Goal: Transaction & Acquisition: Subscribe to service/newsletter

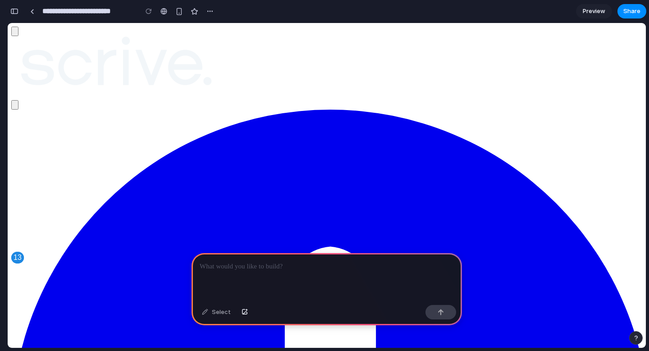
click at [268, 267] on p at bounding box center [327, 266] width 254 height 11
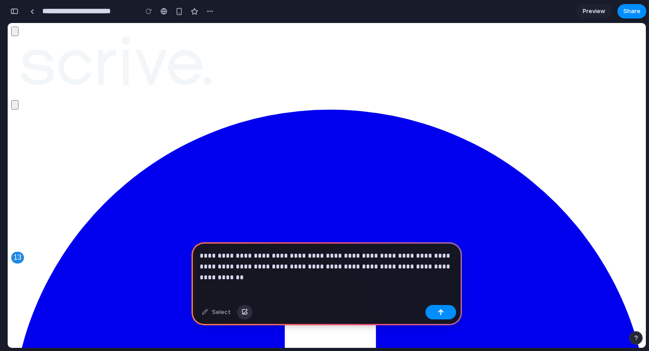
click at [242, 313] on div "button" at bounding box center [245, 311] width 6 height 5
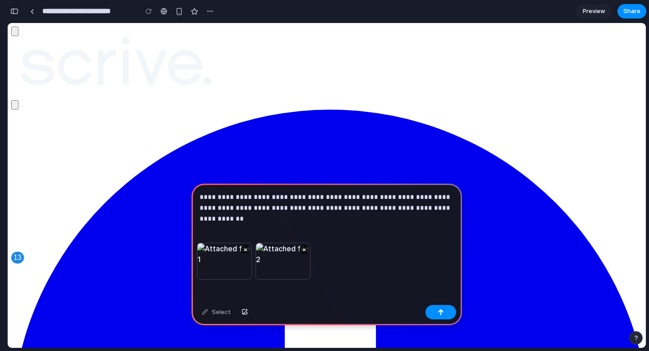
click at [445, 207] on p "**********" at bounding box center [327, 203] width 254 height 22
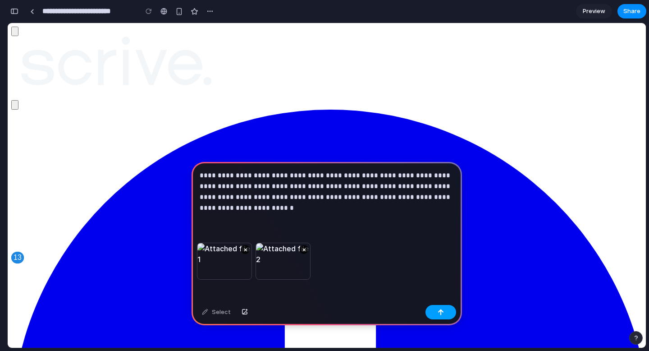
click at [438, 311] on div "button" at bounding box center [441, 312] width 6 height 6
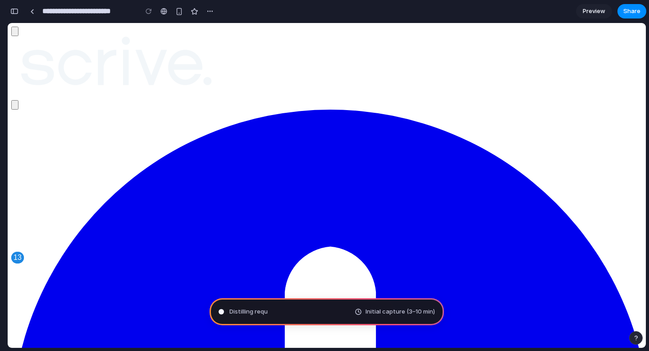
type input "**********"
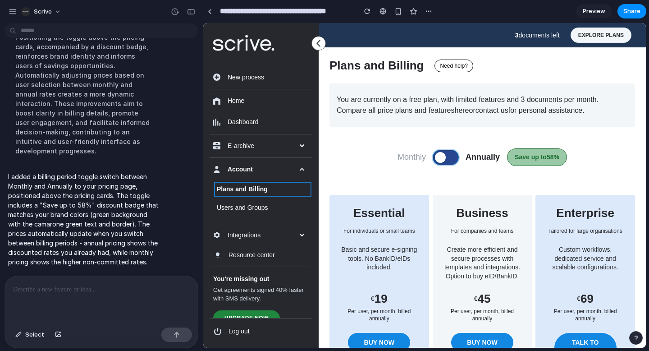
click at [442, 160] on span at bounding box center [440, 157] width 11 height 11
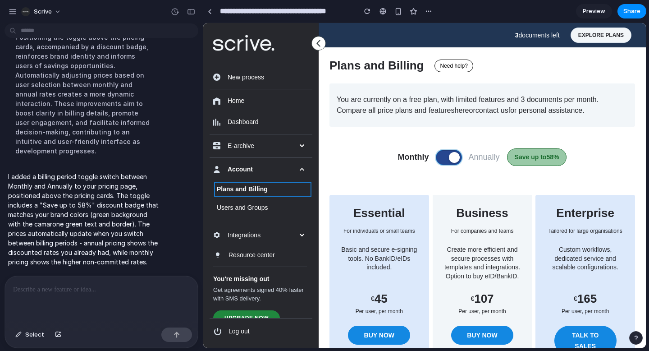
click at [443, 157] on button at bounding box center [448, 157] width 25 height 14
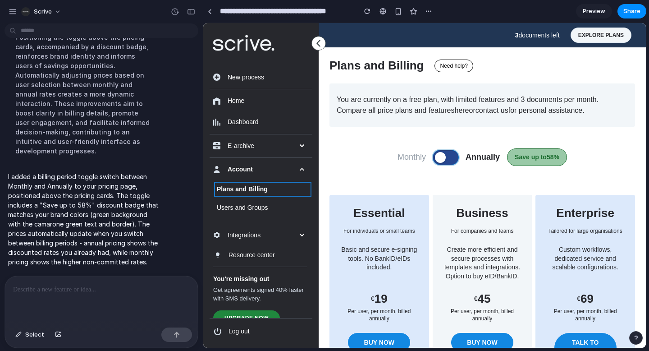
click at [443, 157] on span at bounding box center [440, 157] width 11 height 11
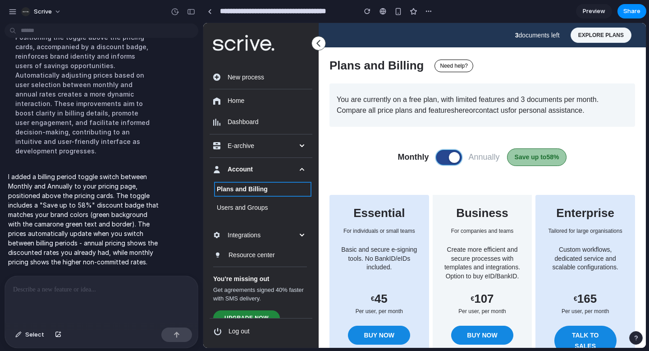
click at [443, 157] on button at bounding box center [448, 157] width 25 height 14
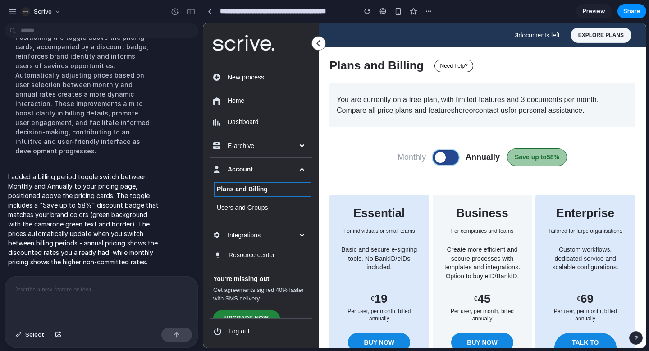
click at [443, 157] on span at bounding box center [440, 157] width 11 height 11
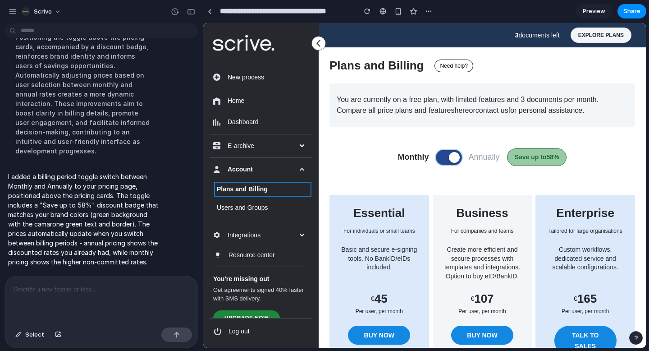
click at [443, 157] on button at bounding box center [448, 157] width 25 height 14
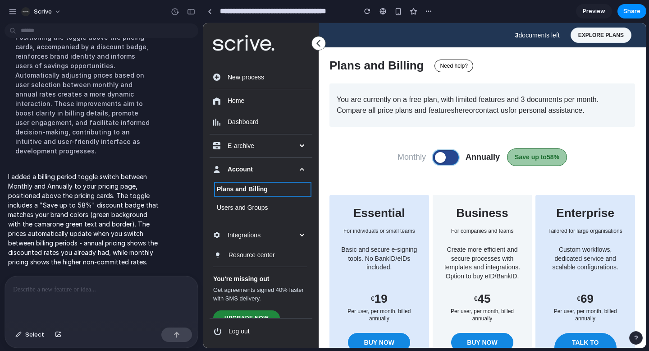
click at [443, 157] on span at bounding box center [440, 157] width 11 height 11
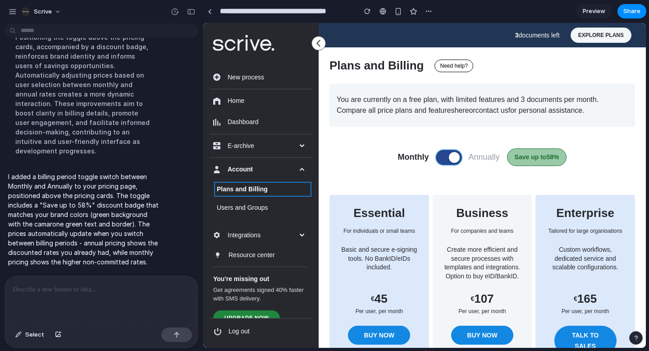
click at [443, 157] on button at bounding box center [448, 157] width 25 height 14
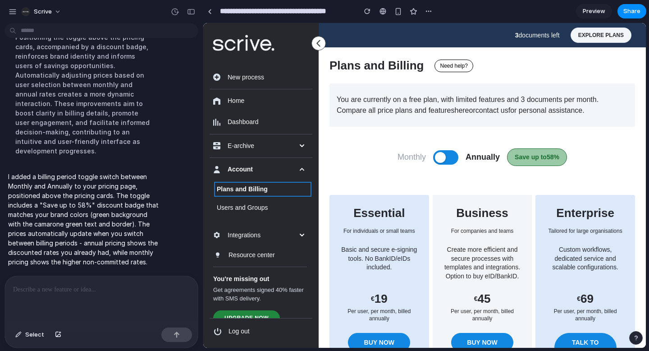
click at [108, 288] on p at bounding box center [101, 289] width 177 height 11
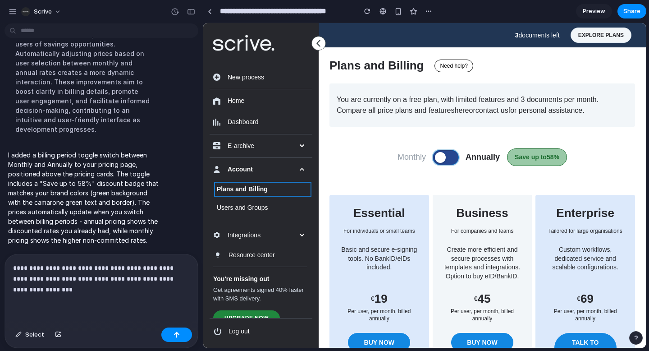
click at [442, 151] on button at bounding box center [445, 157] width 25 height 14
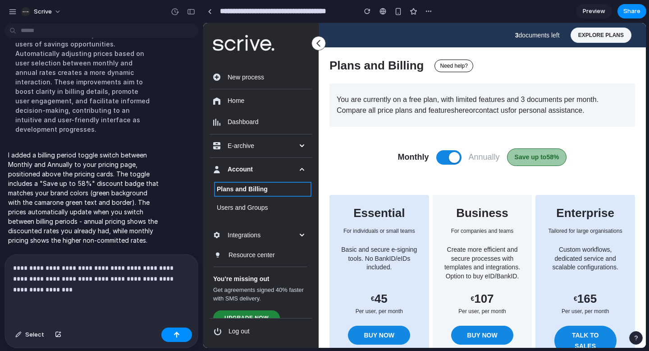
click at [144, 287] on p "**********" at bounding box center [101, 278] width 177 height 32
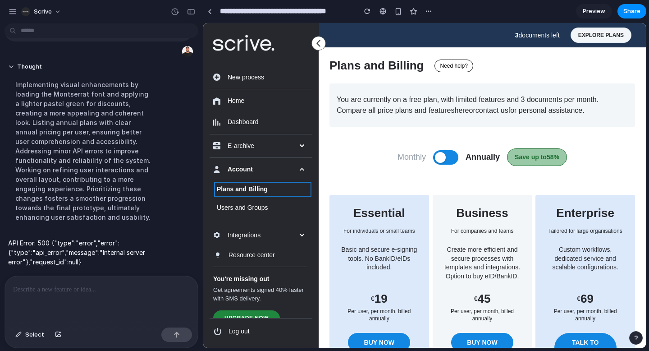
scroll to position [364, 0]
click at [447, 161] on button at bounding box center [445, 157] width 25 height 14
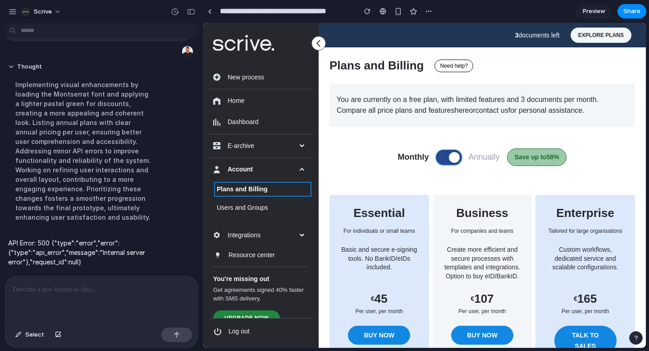
click at [447, 161] on button at bounding box center [448, 157] width 25 height 14
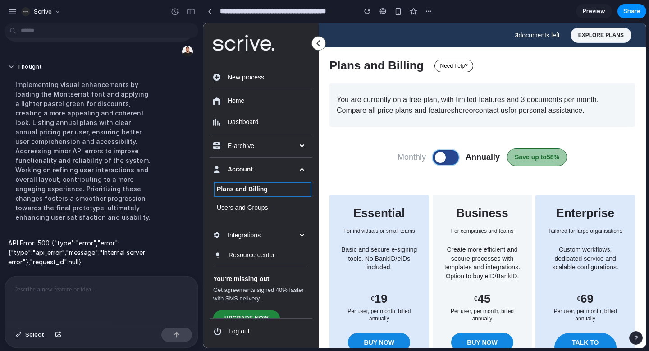
click at [447, 161] on button at bounding box center [445, 157] width 25 height 14
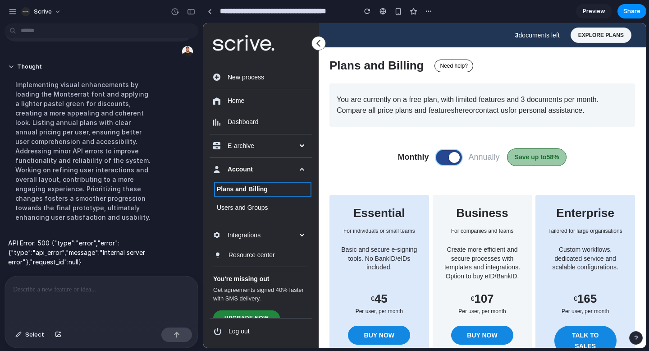
click at [447, 161] on button at bounding box center [448, 157] width 25 height 14
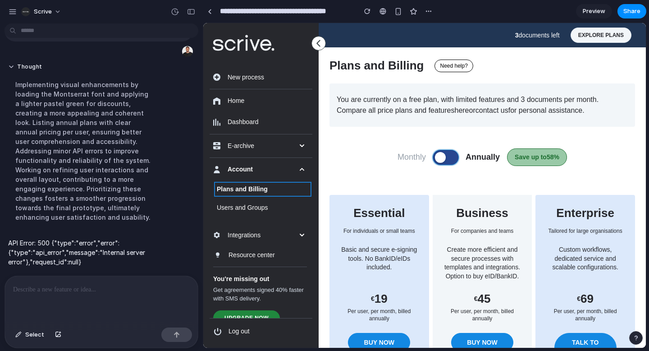
click at [447, 161] on button at bounding box center [445, 157] width 25 height 14
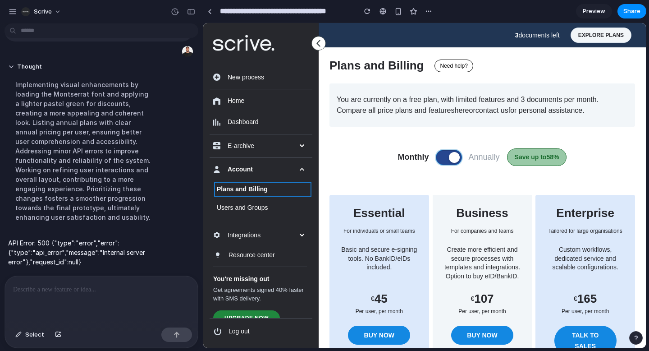
click at [447, 161] on button at bounding box center [448, 157] width 25 height 14
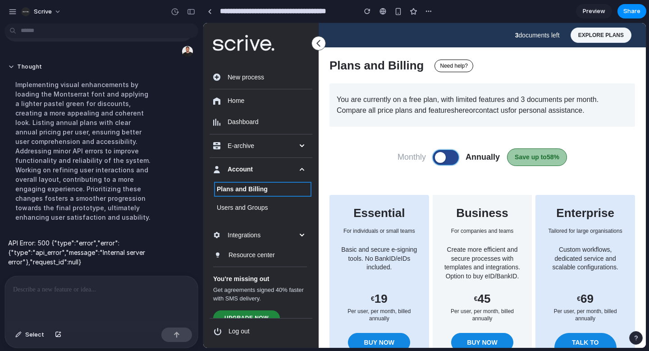
click at [447, 161] on button at bounding box center [445, 157] width 25 height 14
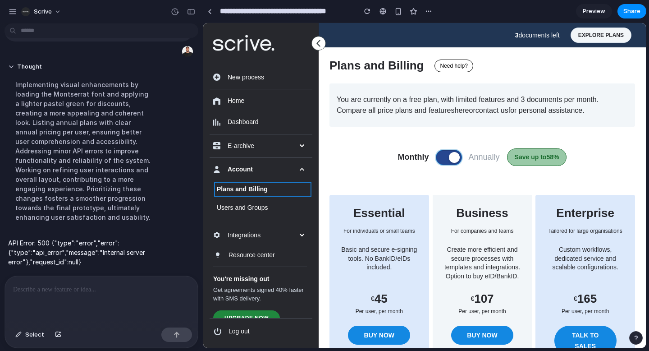
click at [447, 161] on button at bounding box center [448, 157] width 25 height 14
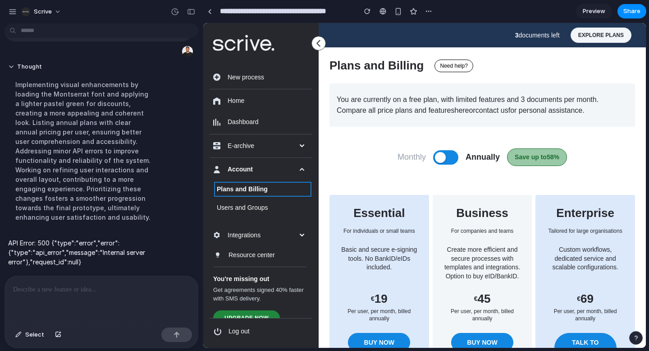
click at [97, 286] on p at bounding box center [101, 289] width 177 height 11
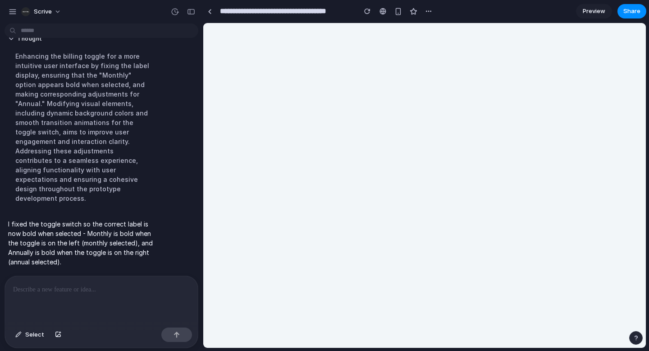
scroll to position [0, 0]
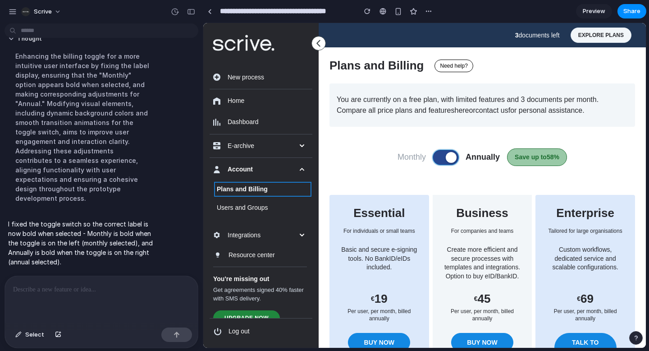
click at [452, 159] on span at bounding box center [451, 157] width 11 height 11
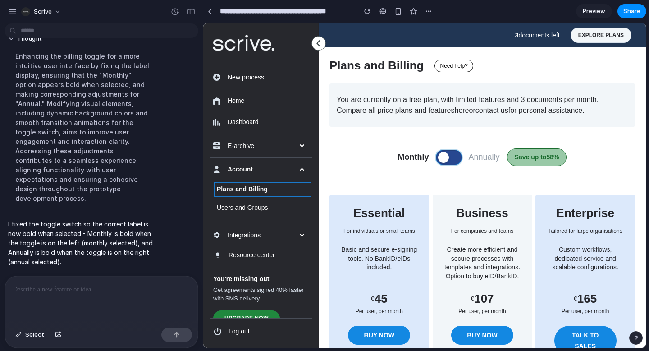
click at [452, 159] on button at bounding box center [448, 157] width 25 height 14
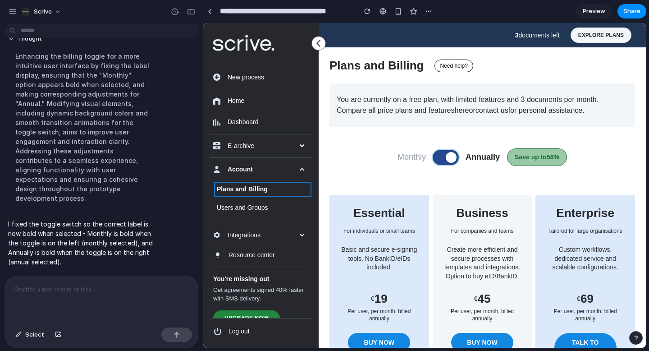
click at [452, 159] on span at bounding box center [451, 157] width 11 height 11
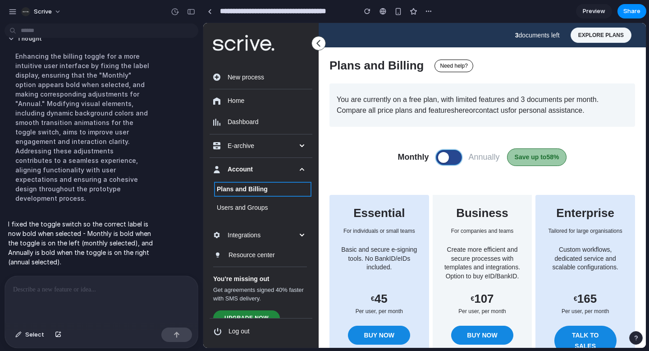
click at [452, 159] on button at bounding box center [448, 157] width 25 height 14
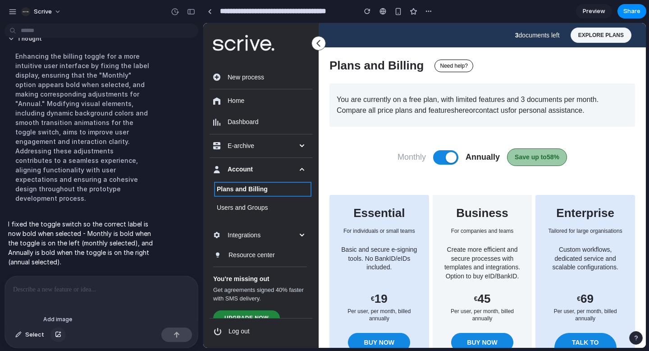
click at [55, 338] on button "button" at bounding box center [57, 334] width 15 height 14
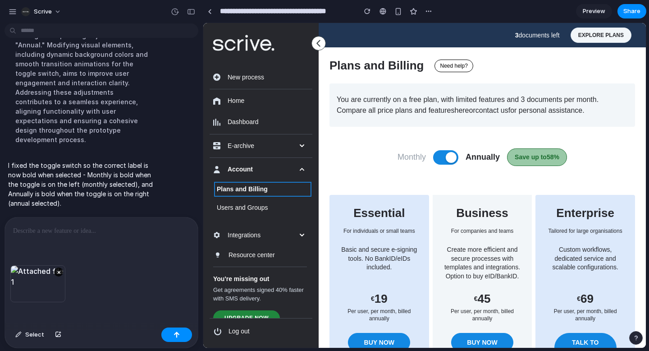
click at [156, 230] on p at bounding box center [101, 230] width 177 height 11
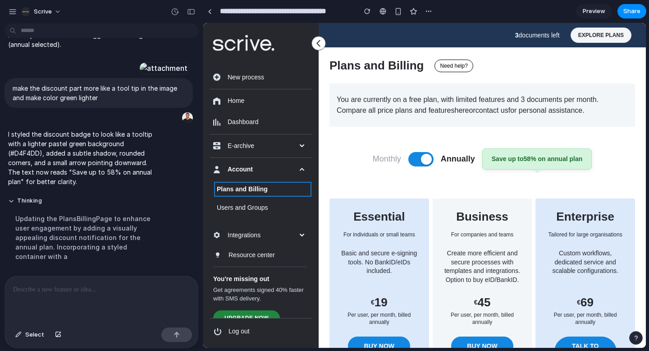
scroll to position [622, 0]
click at [431, 162] on button at bounding box center [420, 159] width 25 height 14
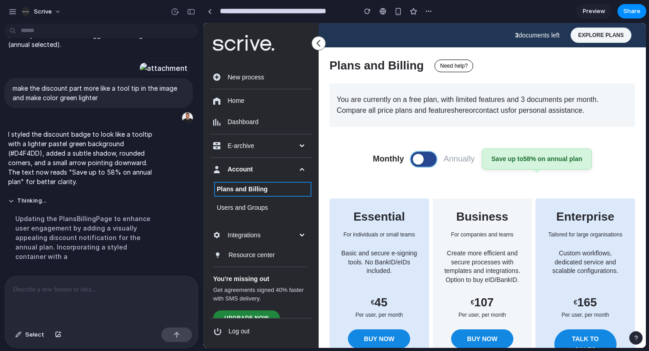
click at [431, 162] on button at bounding box center [423, 159] width 25 height 14
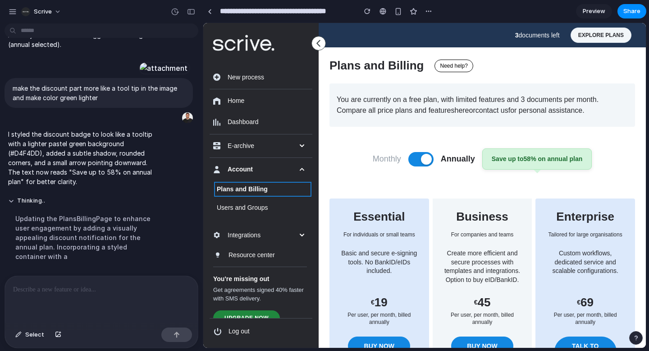
click at [160, 285] on p at bounding box center [101, 289] width 177 height 11
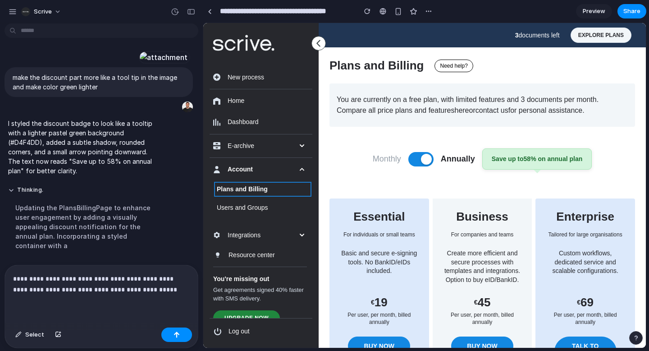
scroll to position [675, 0]
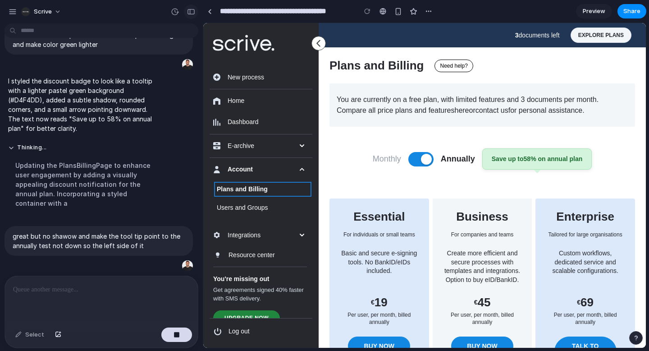
click at [194, 9] on div "button" at bounding box center [191, 12] width 8 height 6
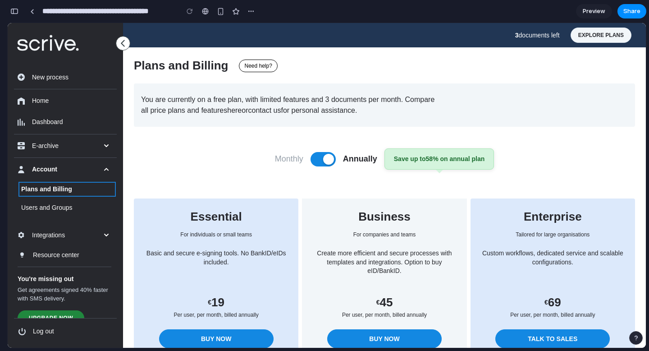
scroll to position [1369, 0]
click at [11, 13] on div "button" at bounding box center [14, 11] width 8 height 6
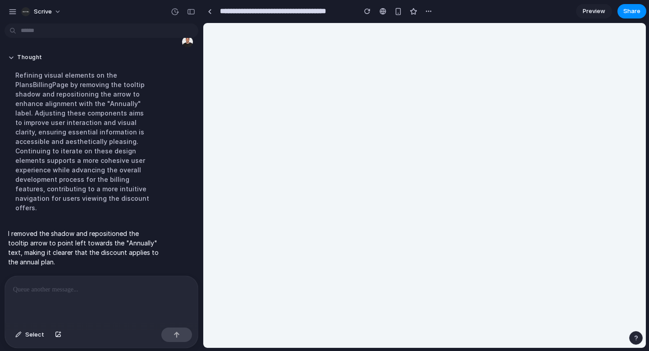
scroll to position [0, 0]
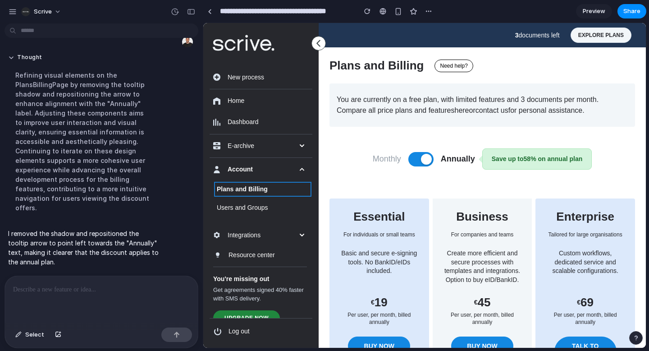
click at [103, 284] on p at bounding box center [101, 289] width 177 height 11
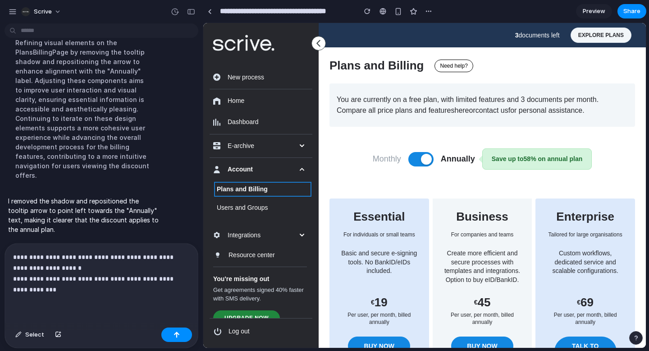
scroll to position [910, 0]
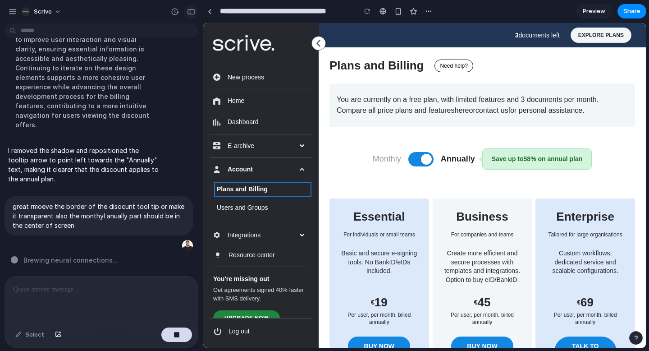
click at [190, 10] on div "button" at bounding box center [191, 12] width 8 height 6
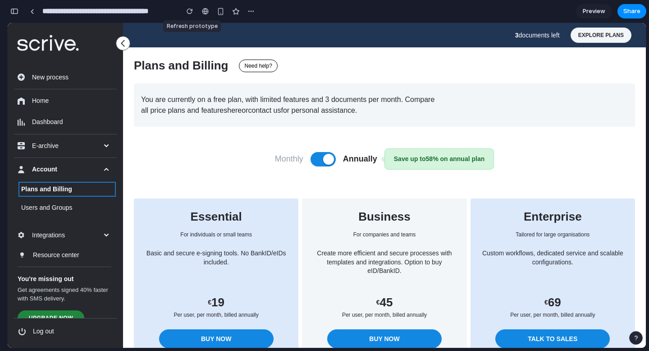
scroll to position [0, 0]
click at [19, 9] on button "button" at bounding box center [14, 11] width 14 height 14
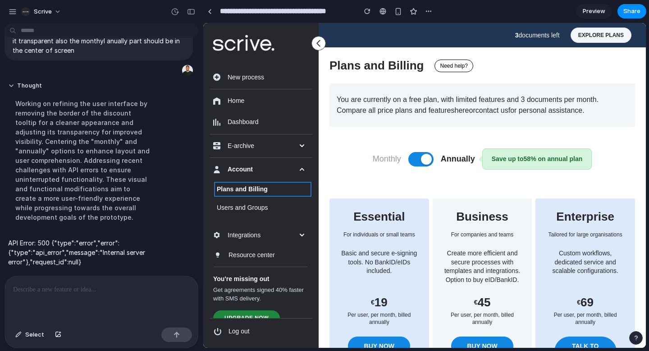
scroll to position [938, 0]
click at [81, 293] on p at bounding box center [101, 289] width 177 height 11
click at [43, 55] on p "great rmoeve the border of the disocunt tool tip or make it transparent also th…" at bounding box center [99, 41] width 172 height 28
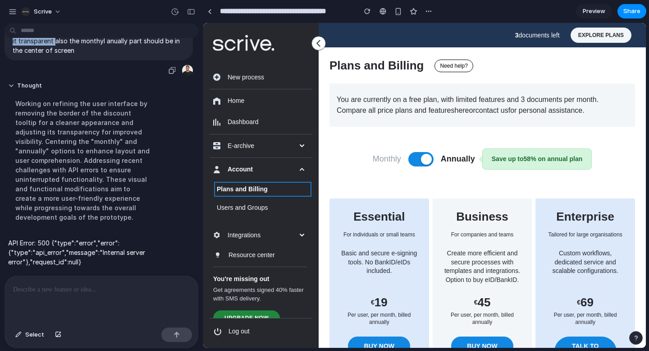
drag, startPoint x: 31, startPoint y: 100, endPoint x: 55, endPoint y: 110, distance: 25.4
click at [55, 55] on p "great rmoeve the border of the disocunt tool tip or make it transparent also th…" at bounding box center [99, 41] width 172 height 28
copy p "moeve the border of the disocunt tool tip or make it transparent"
drag, startPoint x: 30, startPoint y: 101, endPoint x: 50, endPoint y: 110, distance: 22.6
click at [50, 55] on p "great rmoeve the border of the disocunt tool tip or make it transparent also th…" at bounding box center [99, 41] width 172 height 28
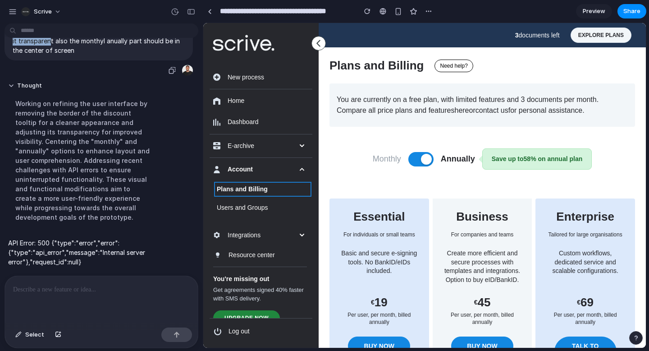
copy p "rmoeve the border of the disocunt tool tip or make it transparen"
click at [59, 287] on p at bounding box center [101, 289] width 177 height 11
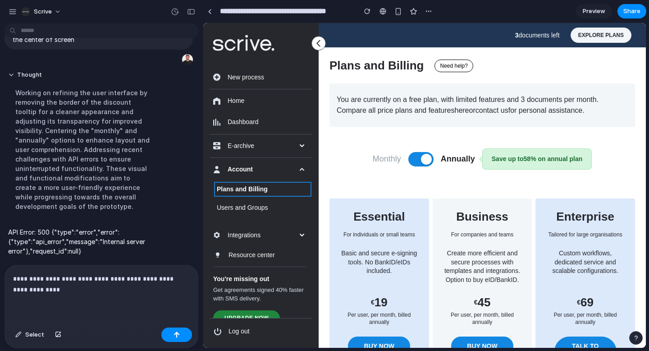
click at [27, 279] on p "**********" at bounding box center [101, 284] width 177 height 22
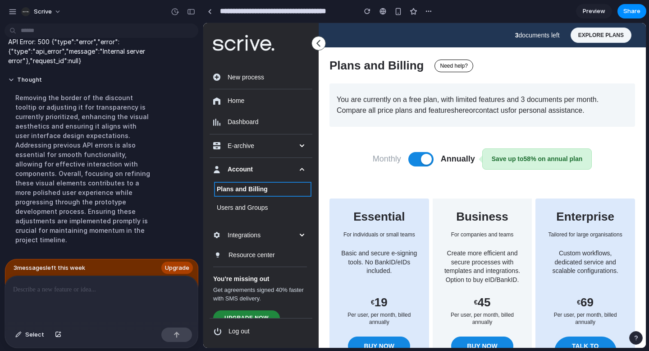
scroll to position [1085, 0]
click at [88, 300] on div at bounding box center [101, 300] width 193 height 48
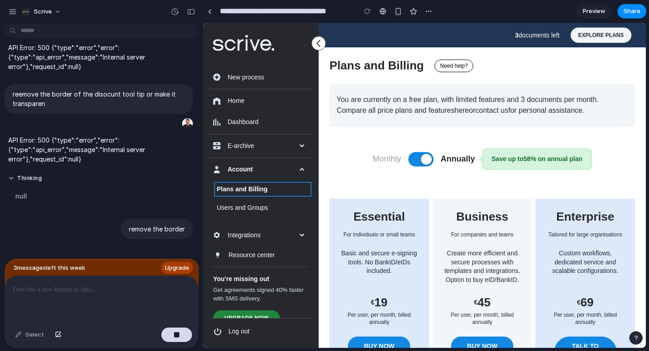
scroll to position [996, 0]
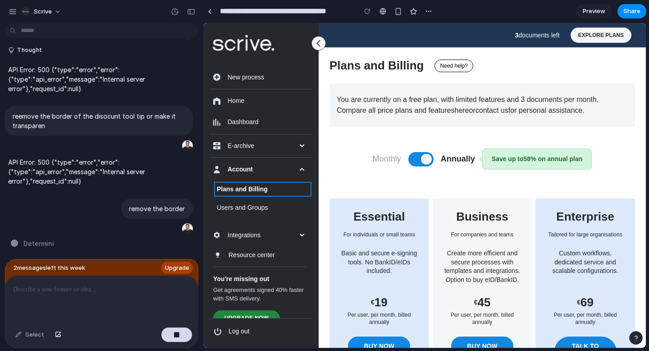
scroll to position [974, 0]
click at [413, 158] on button at bounding box center [420, 159] width 25 height 14
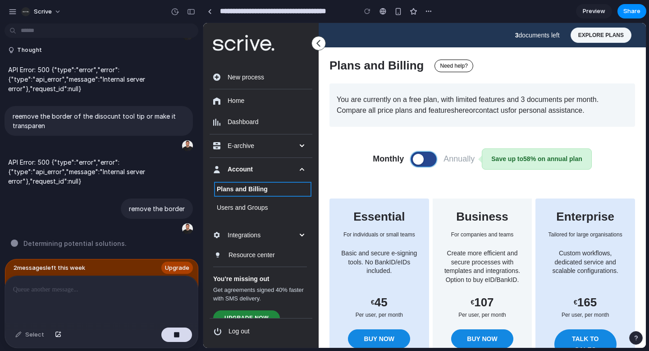
click at [414, 159] on span at bounding box center [418, 159] width 11 height 11
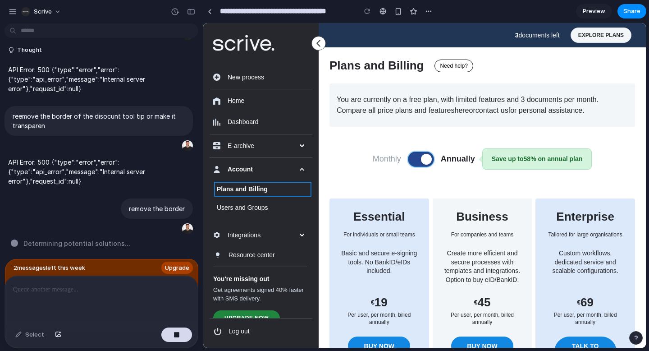
click at [414, 159] on button at bounding box center [420, 159] width 25 height 14
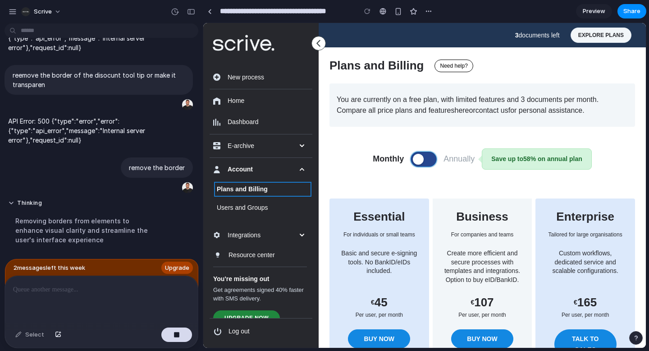
click at [414, 159] on span at bounding box center [418, 159] width 11 height 11
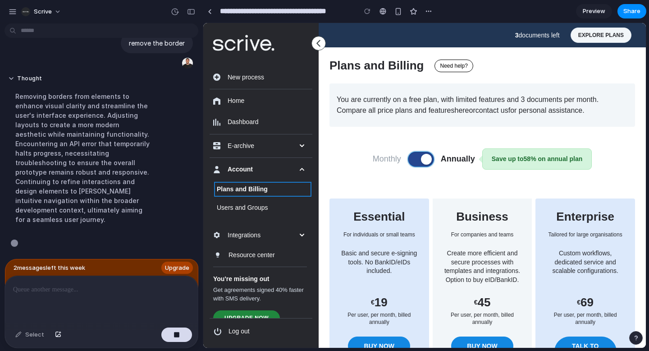
click at [414, 159] on button at bounding box center [420, 159] width 25 height 14
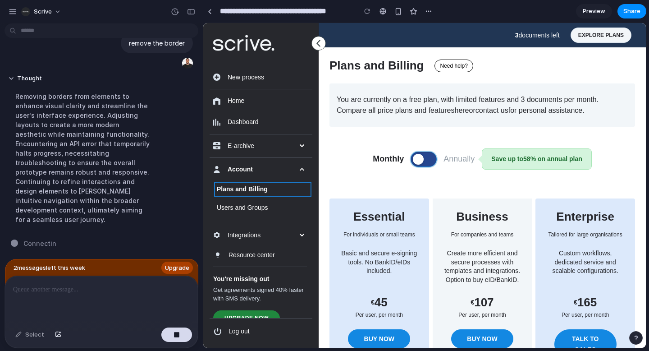
click at [414, 159] on span at bounding box center [418, 159] width 11 height 11
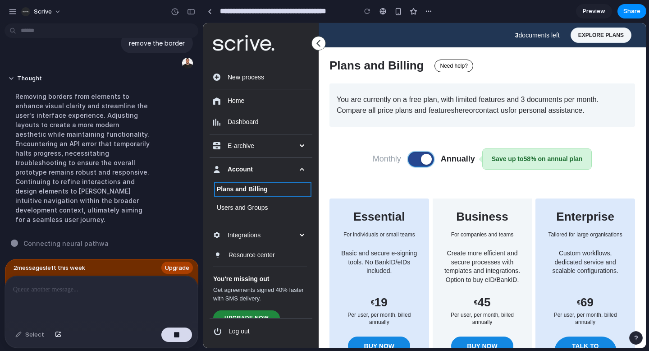
click at [414, 159] on button at bounding box center [420, 159] width 25 height 14
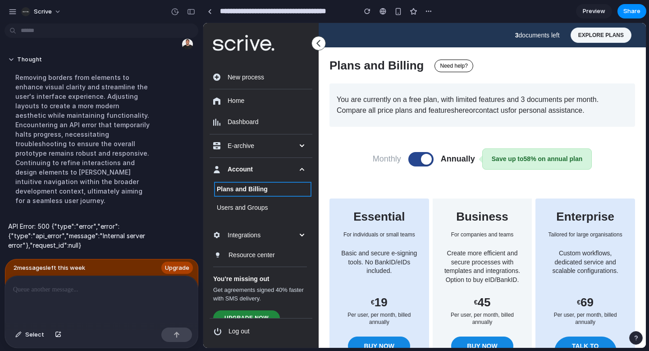
scroll to position [0, 0]
click at [416, 164] on button at bounding box center [420, 159] width 25 height 14
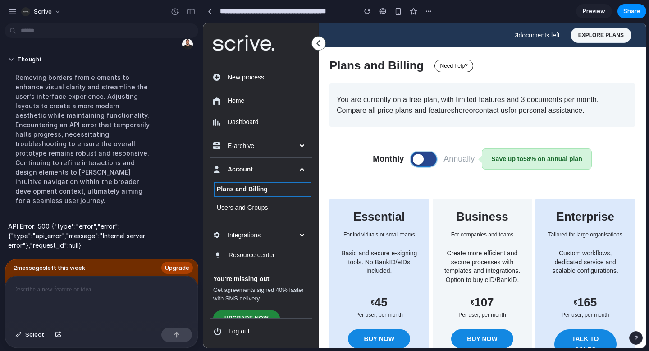
click at [416, 164] on button at bounding box center [423, 159] width 25 height 14
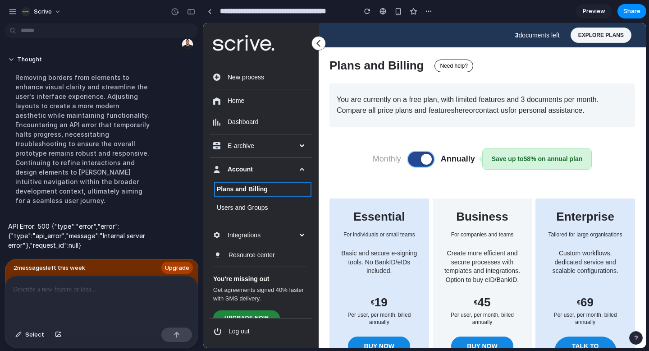
click at [416, 164] on button at bounding box center [420, 159] width 25 height 14
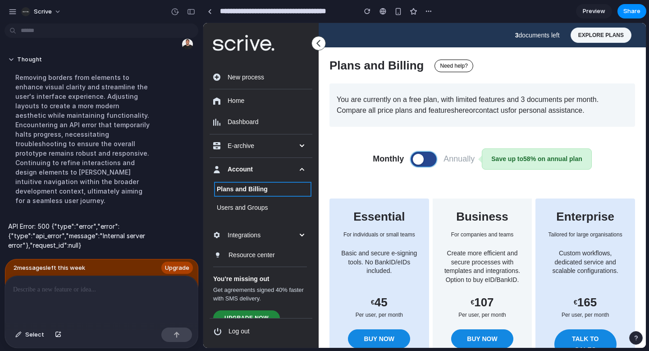
click at [416, 164] on button at bounding box center [423, 159] width 25 height 14
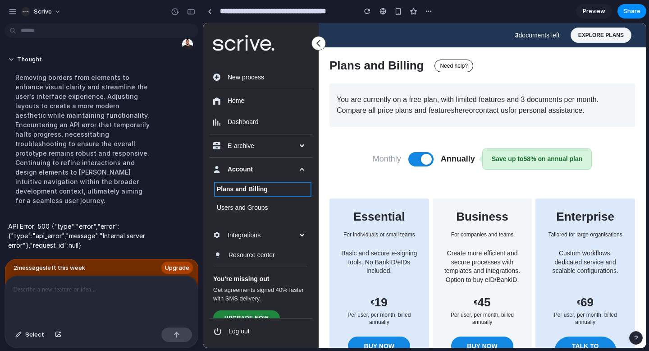
click at [121, 313] on div at bounding box center [101, 300] width 193 height 48
click at [425, 167] on div "Monthly Annually Save up to 58 % on annual plan" at bounding box center [482, 158] width 306 height 21
click at [421, 160] on span at bounding box center [426, 159] width 11 height 11
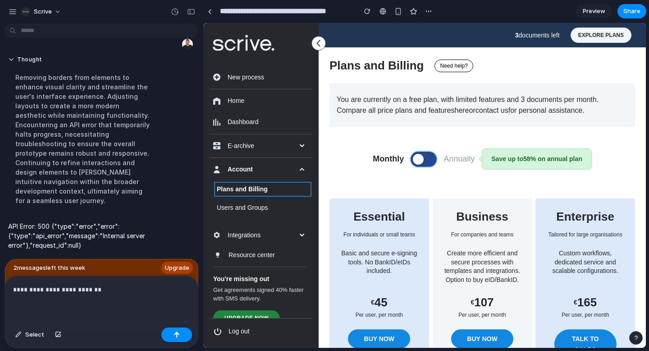
click at [428, 161] on button at bounding box center [423, 159] width 25 height 14
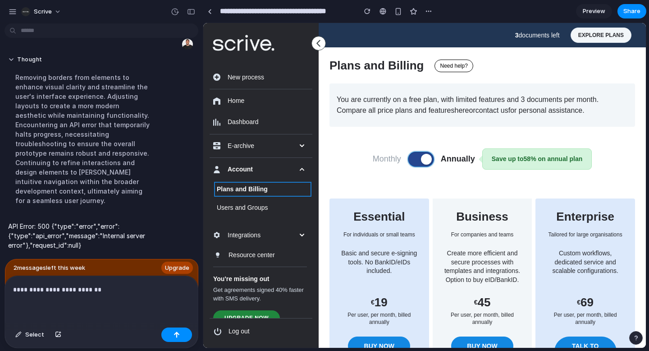
click at [428, 161] on span at bounding box center [426, 159] width 11 height 11
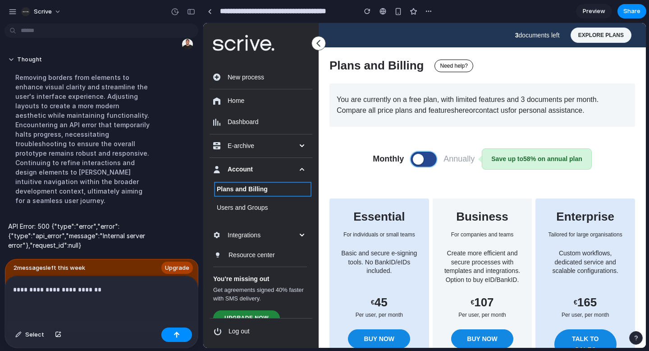
click at [423, 162] on button at bounding box center [423, 159] width 25 height 14
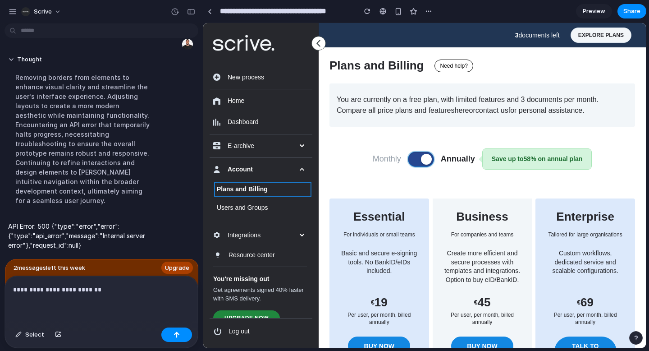
click at [424, 164] on span at bounding box center [426, 159] width 11 height 11
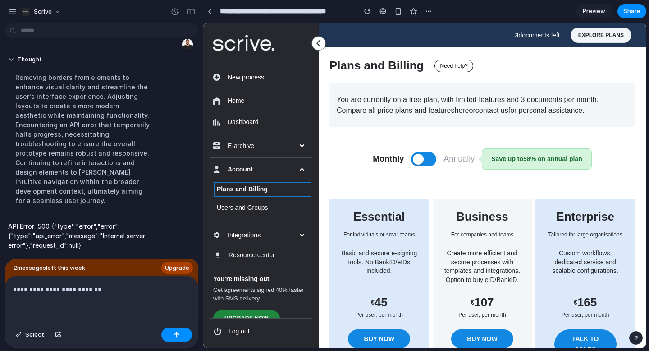
click at [146, 310] on div "**********" at bounding box center [101, 300] width 193 height 48
click at [419, 157] on span at bounding box center [418, 159] width 11 height 11
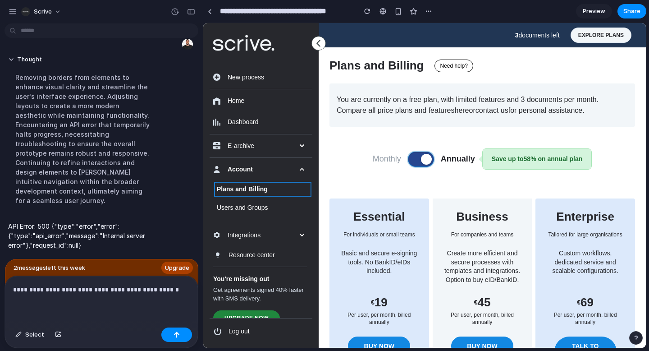
click at [419, 157] on button at bounding box center [420, 159] width 25 height 14
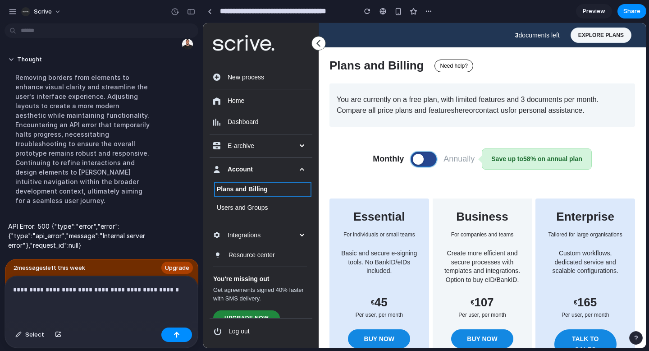
click at [419, 157] on span at bounding box center [418, 159] width 11 height 11
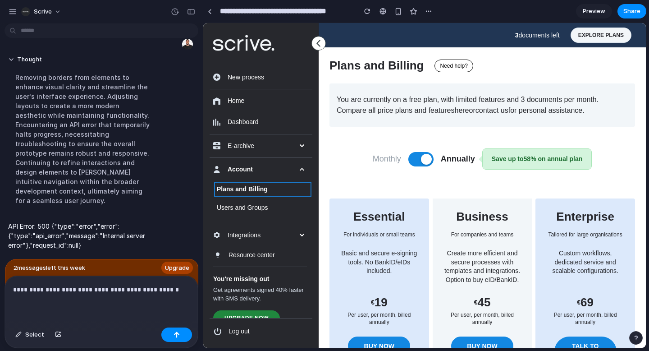
click at [75, 304] on div "**********" at bounding box center [101, 300] width 193 height 48
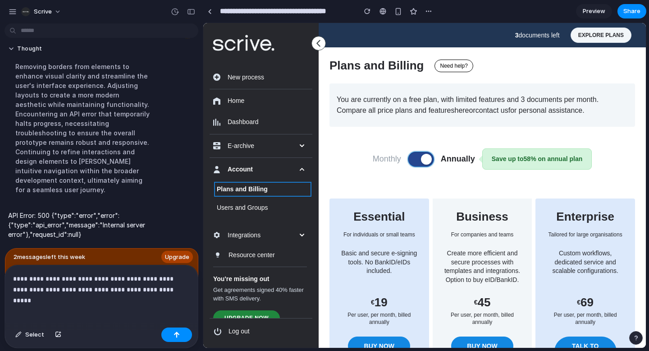
click at [416, 152] on button at bounding box center [420, 159] width 25 height 14
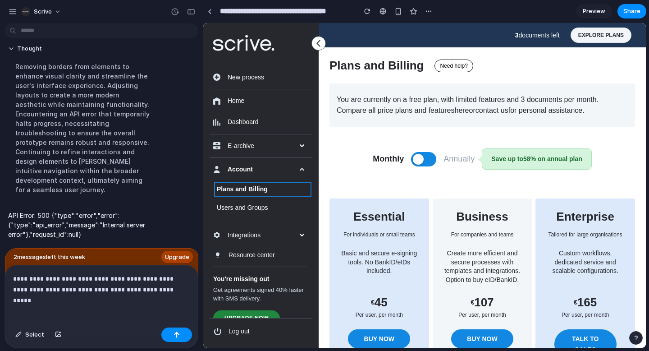
click at [180, 288] on p "**********" at bounding box center [101, 284] width 177 height 22
click at [179, 338] on button "button" at bounding box center [176, 334] width 31 height 14
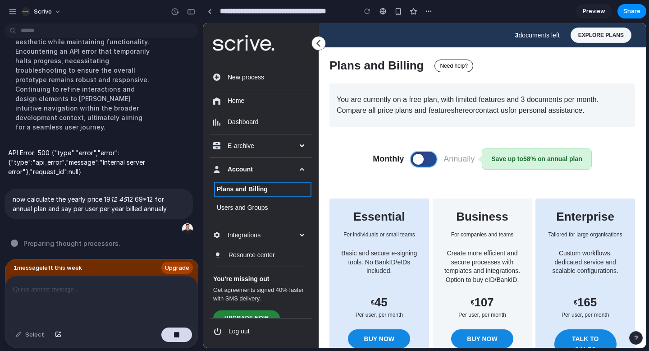
click at [425, 156] on button at bounding box center [423, 159] width 25 height 14
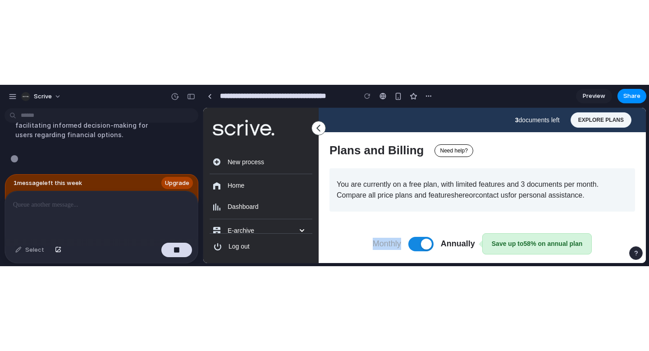
scroll to position [1270, 0]
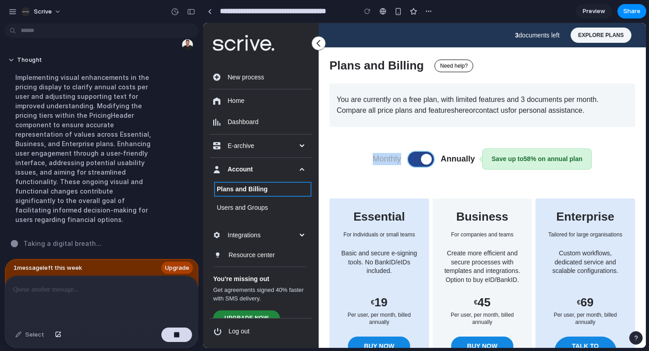
click at [427, 162] on span at bounding box center [426, 159] width 11 height 11
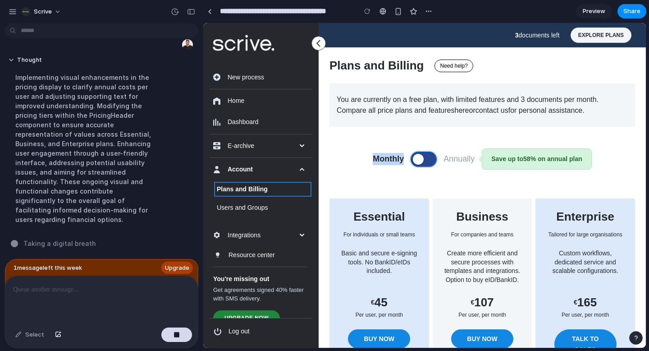
click at [427, 162] on button at bounding box center [423, 159] width 25 height 14
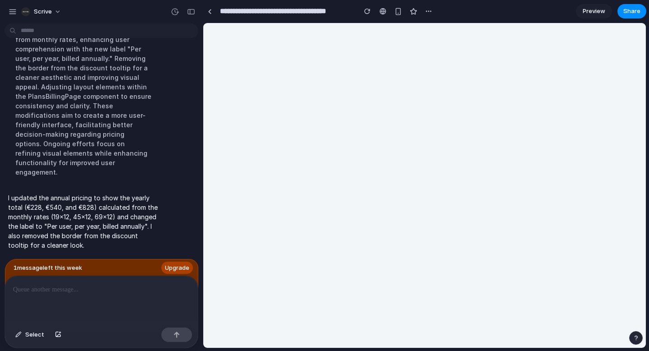
scroll to position [0, 0]
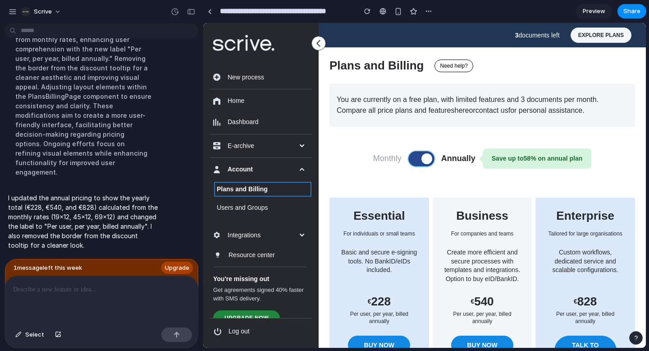
click at [423, 160] on span at bounding box center [426, 158] width 11 height 11
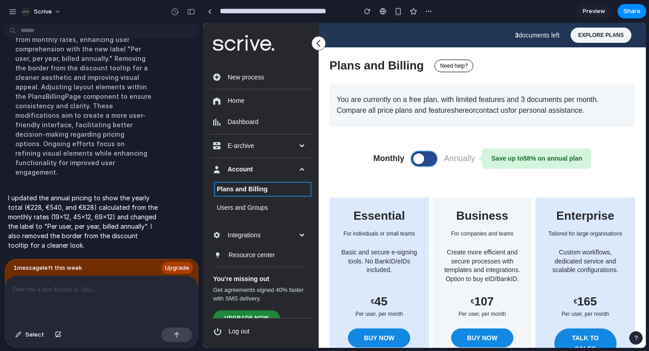
click at [423, 160] on button at bounding box center [423, 158] width 25 height 14
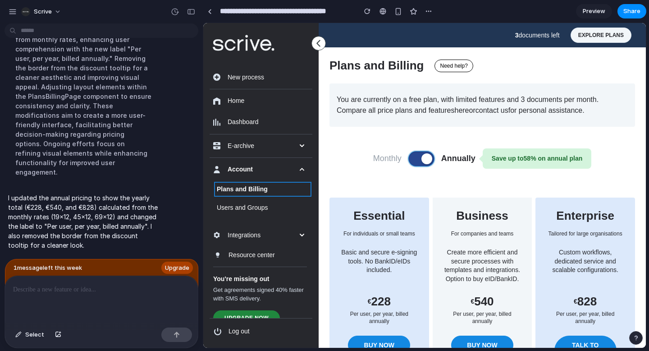
click at [423, 160] on span at bounding box center [426, 158] width 11 height 11
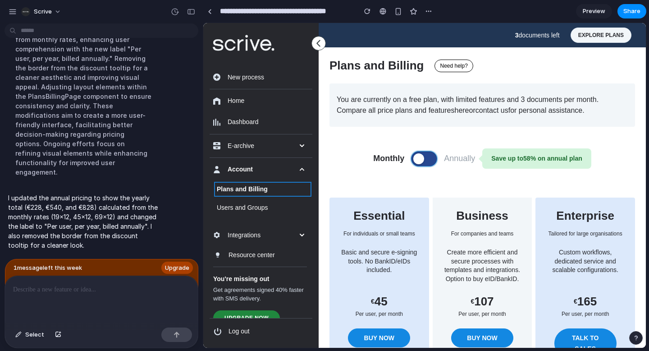
click at [423, 160] on button at bounding box center [423, 158] width 25 height 14
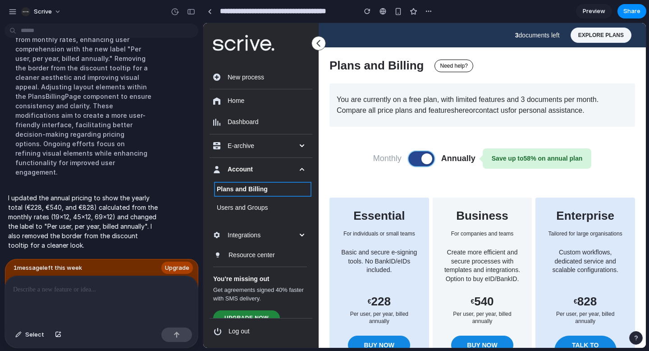
click at [423, 160] on span at bounding box center [426, 158] width 11 height 11
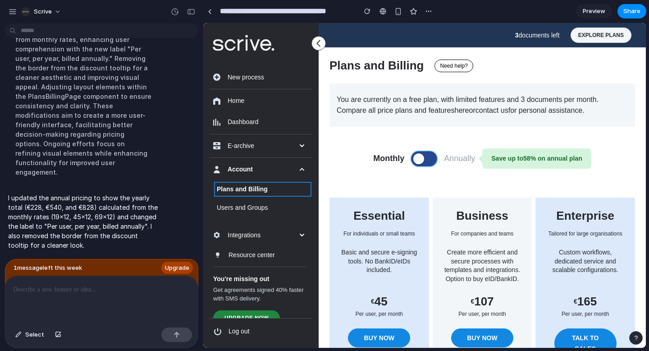
click at [423, 160] on button at bounding box center [423, 158] width 25 height 14
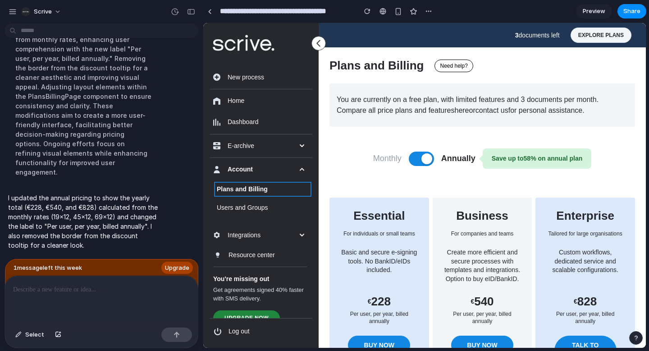
click at [125, 298] on div at bounding box center [101, 300] width 193 height 48
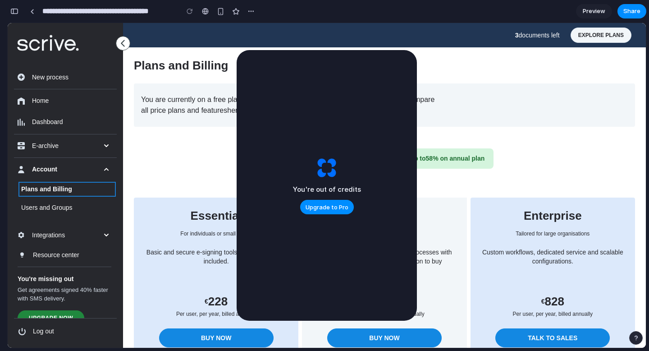
scroll to position [2357, 0]
click at [274, 151] on div "You're out of credits Upgrade to Pro" at bounding box center [327, 185] width 180 height 270
click at [216, 149] on div "Monthly Annually Save up to 58 % on annual plan" at bounding box center [384, 158] width 501 height 20
drag, startPoint x: 277, startPoint y: 82, endPoint x: 255, endPoint y: 82, distance: 22.5
click at [255, 82] on div "You're out of credits Upgrade to Pro" at bounding box center [327, 185] width 180 height 270
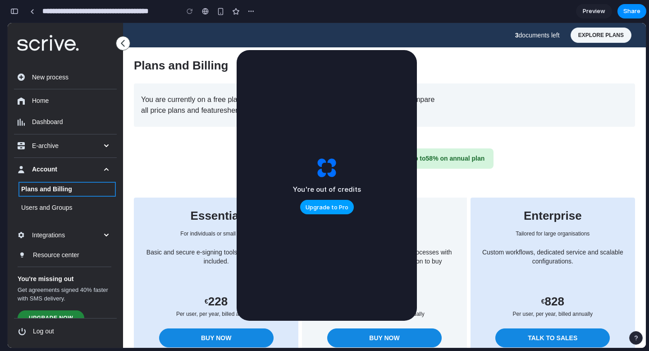
click at [349, 210] on button "Upgrade to Pro" at bounding box center [327, 207] width 54 height 14
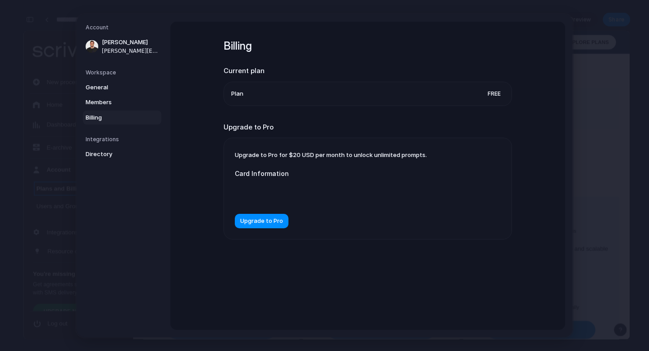
scroll to position [2340, 0]
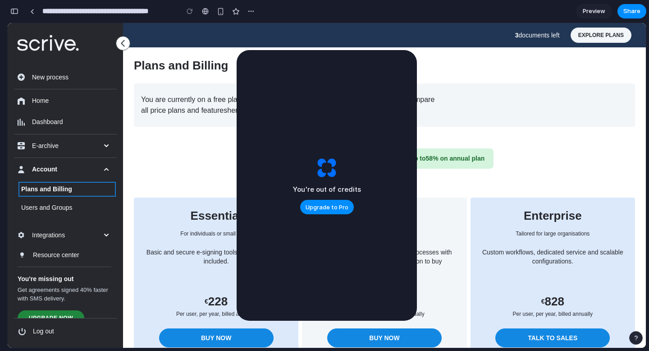
scroll to position [2357, 0]
click at [439, 49] on h1 "Plans and Billing Need help?" at bounding box center [384, 59] width 501 height 25
